Goal: Transaction & Acquisition: Purchase product/service

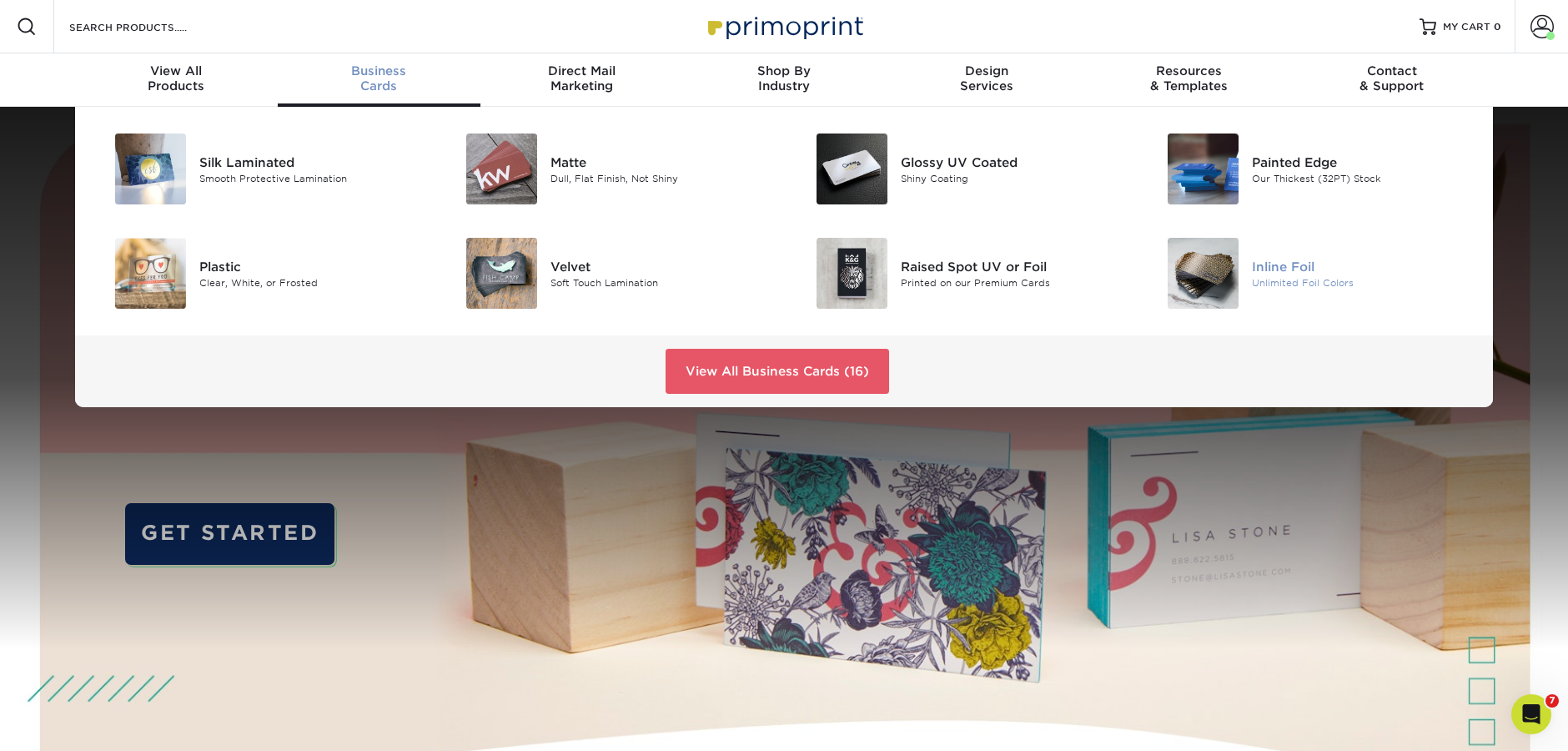
click at [1254, 276] on div "Unlimited Foil Colors" at bounding box center [1363, 282] width 221 height 14
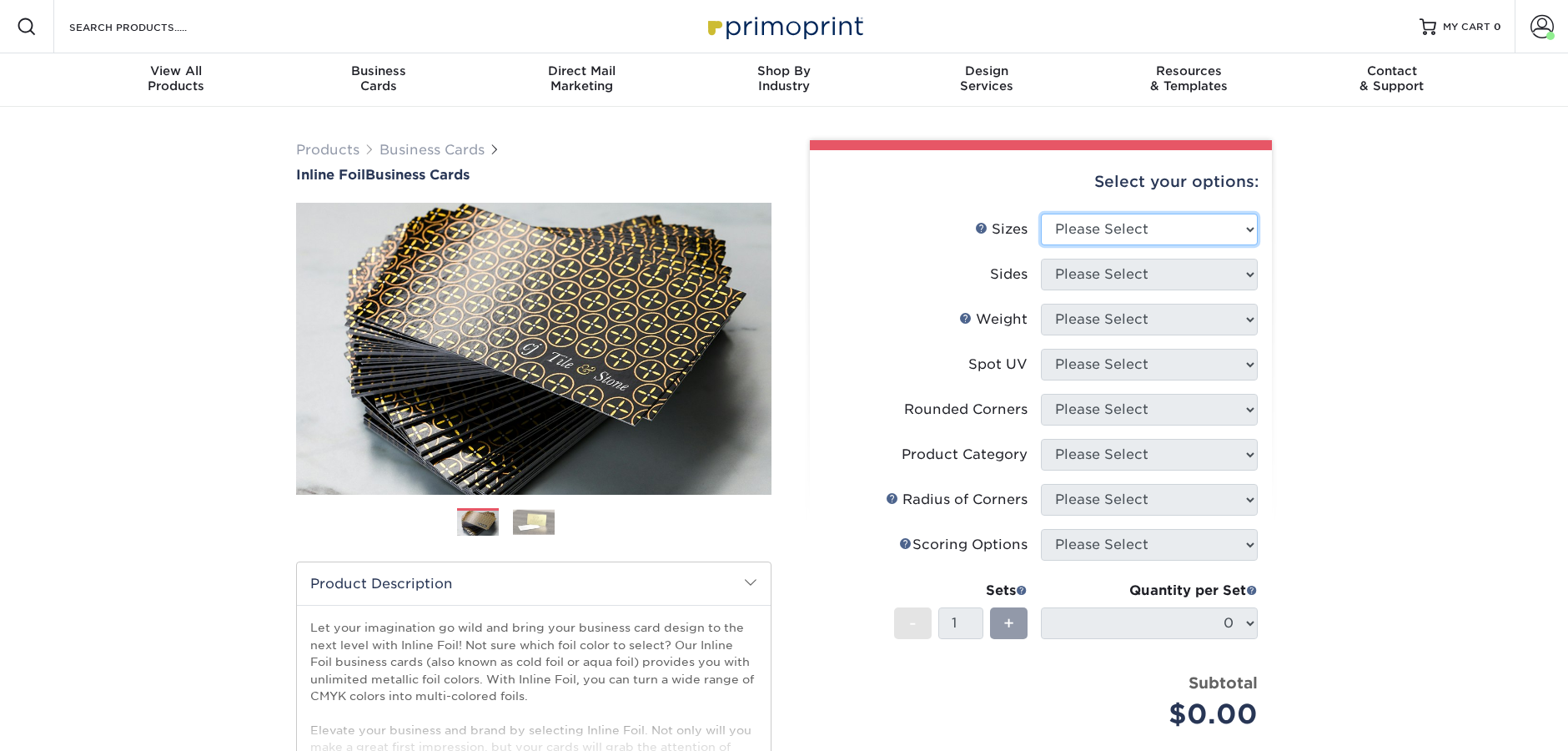
click at [1102, 243] on select "Please Select 1.5" x 3.5" - Mini 1.75" x 3.5" - Mini 2" x 2" - Square 2" x 3" -…" at bounding box center [1150, 230] width 217 height 32
select select "2.00x3.50"
click at [1041, 214] on select "Please Select 1.5" x 3.5" - Mini 1.75" x 3.5" - Mini 2" x 2" - Square 2" x 3" -…" at bounding box center [1150, 230] width 217 height 32
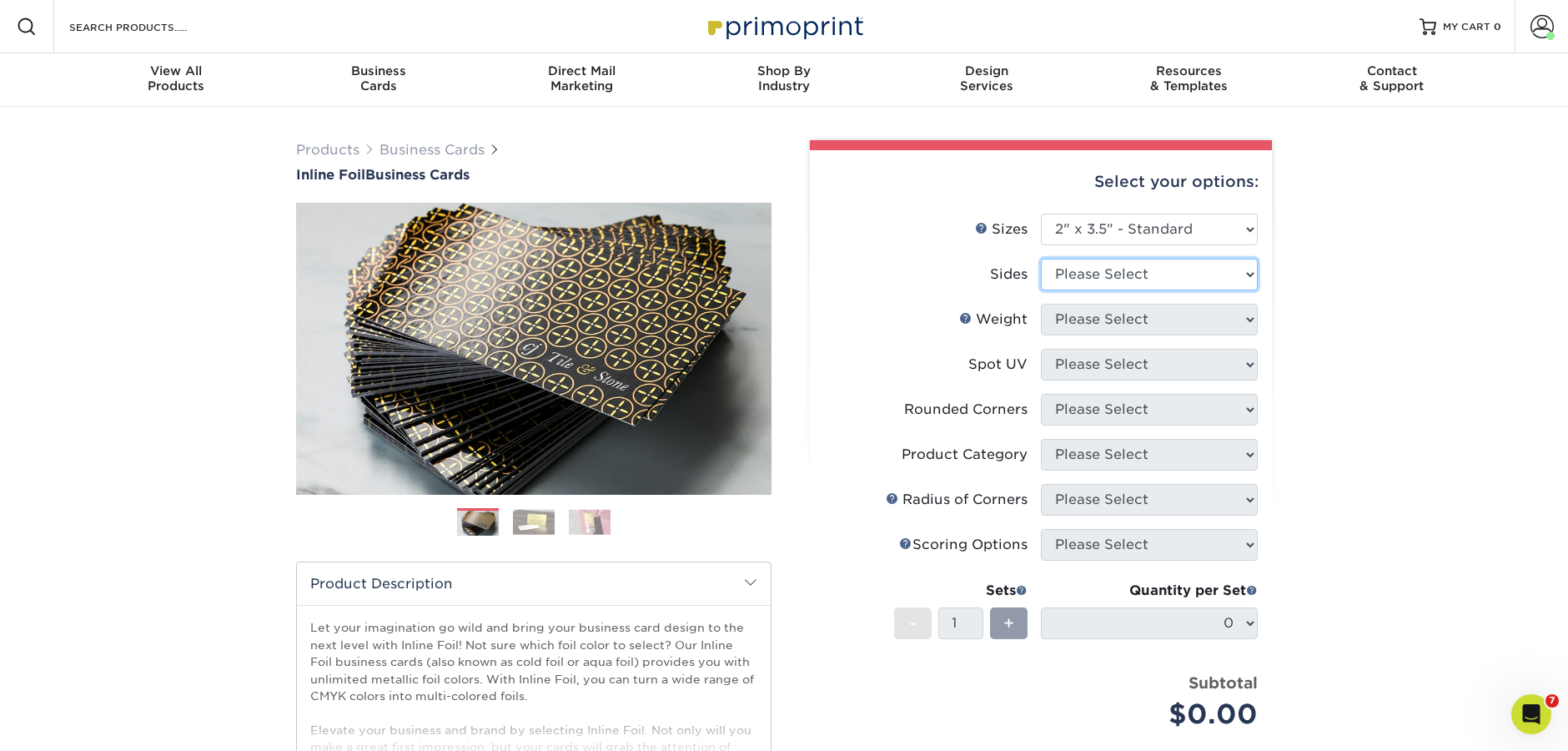
click at [1166, 273] on select "Please Select Print Both Sides - Foil Back Only Print Both Sides - Foil Both Si…" at bounding box center [1150, 275] width 217 height 32
select select "2ba18f74-0f96-487e-8b6e-985b404b3305"
click at [1041, 259] on select "Please Select Print Both Sides - Foil Back Only Print Both Sides - Foil Both Si…" at bounding box center [1150, 275] width 217 height 32
click at [1119, 317] on select "Please Select 16PT" at bounding box center [1150, 319] width 217 height 32
select select "16PT"
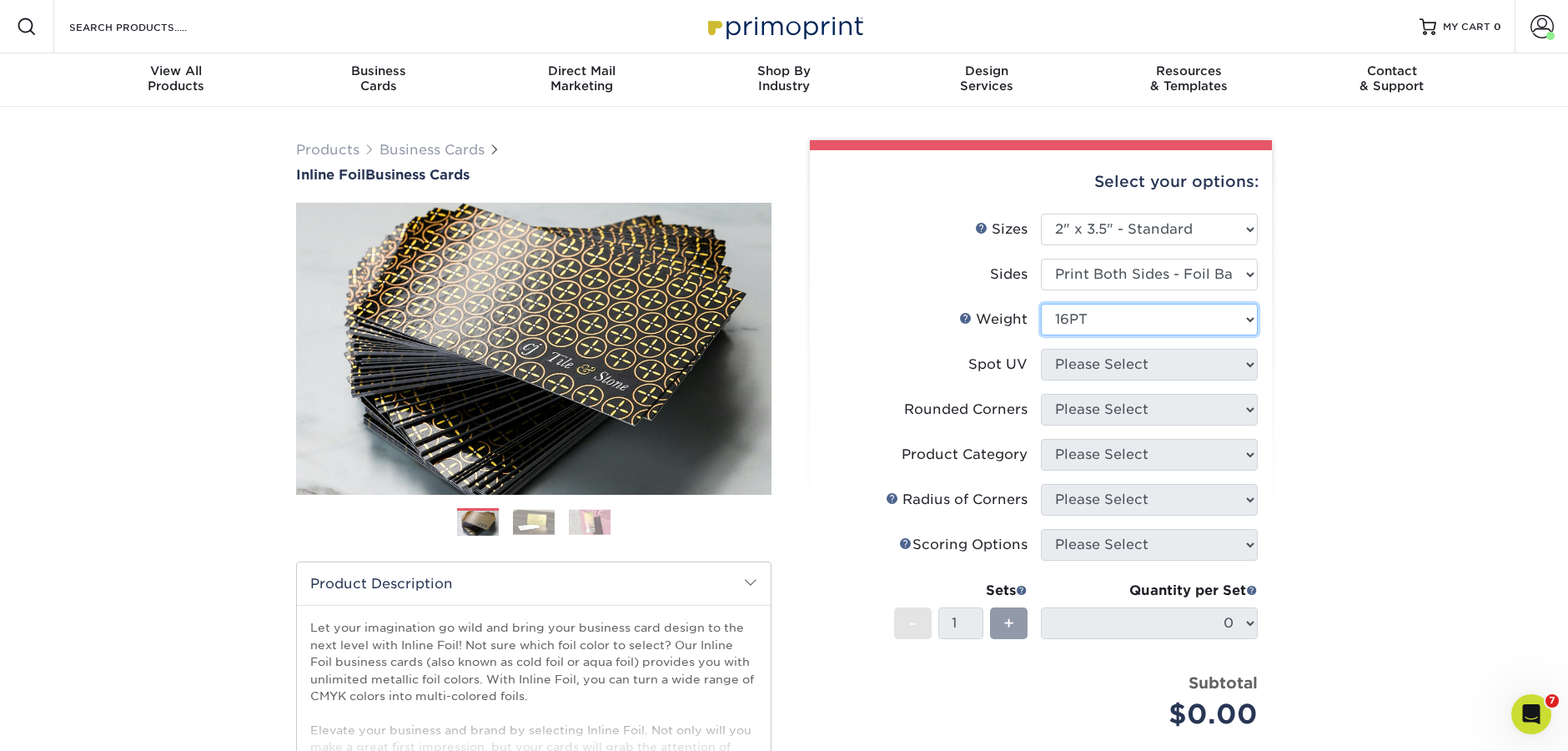
click at [1041, 304] on select "Please Select 16PT" at bounding box center [1150, 319] width 217 height 32
click at [1102, 363] on select "Please Select No Spot UV Front and Back (Both Sides) Front Only Back Only" at bounding box center [1150, 364] width 217 height 32
